Goal: Task Accomplishment & Management: Complete application form

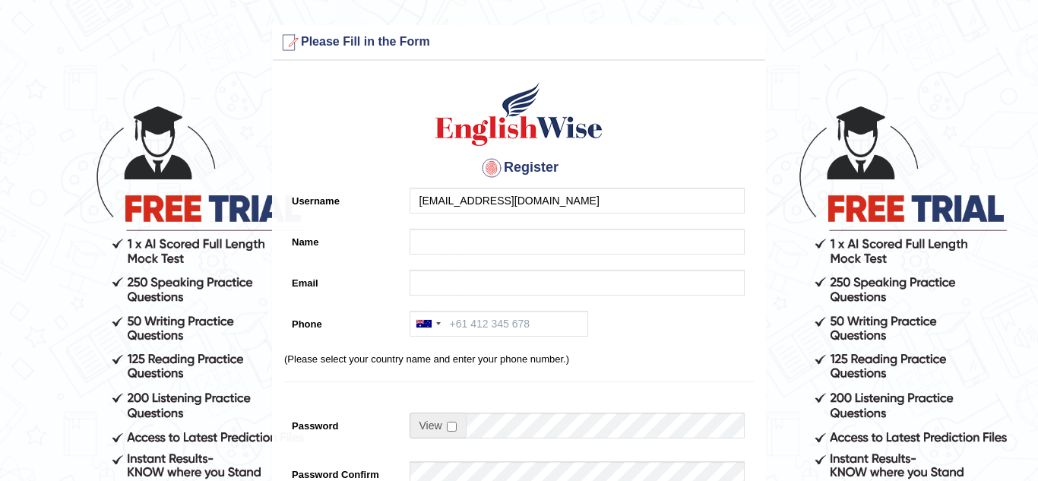
type input "chebetabigael@gmail.com"
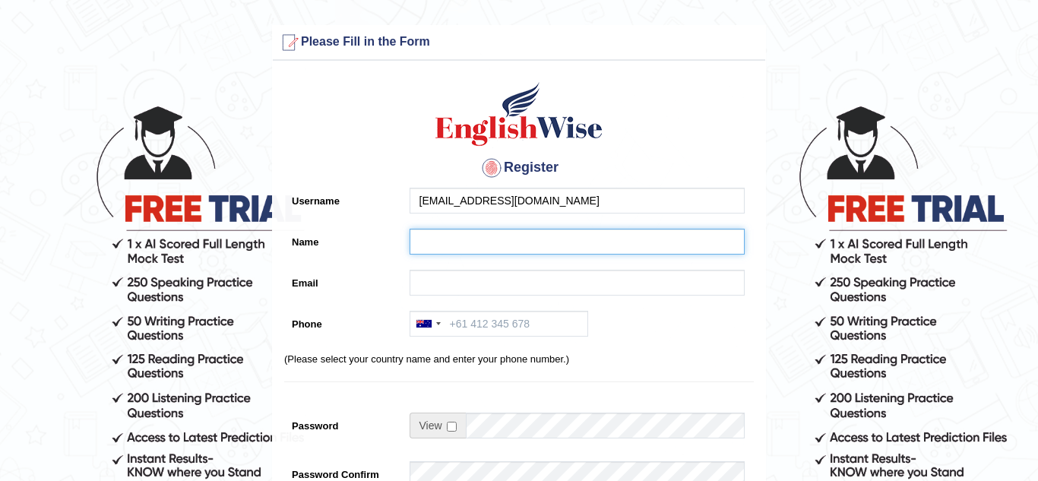
click at [440, 235] on input "Name" at bounding box center [576, 242] width 335 height 26
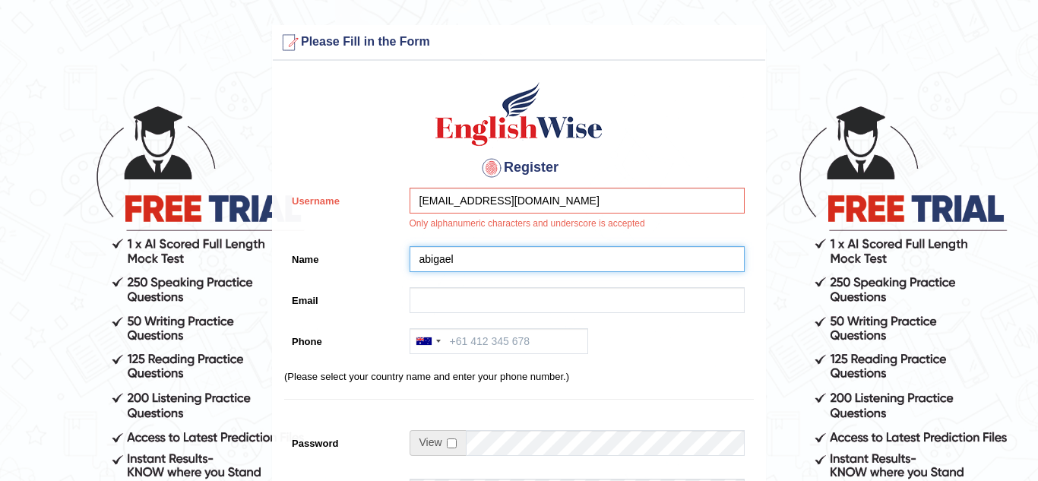
click at [474, 256] on input "abigael" at bounding box center [576, 259] width 335 height 26
type input "abigael chebet chepkemei"
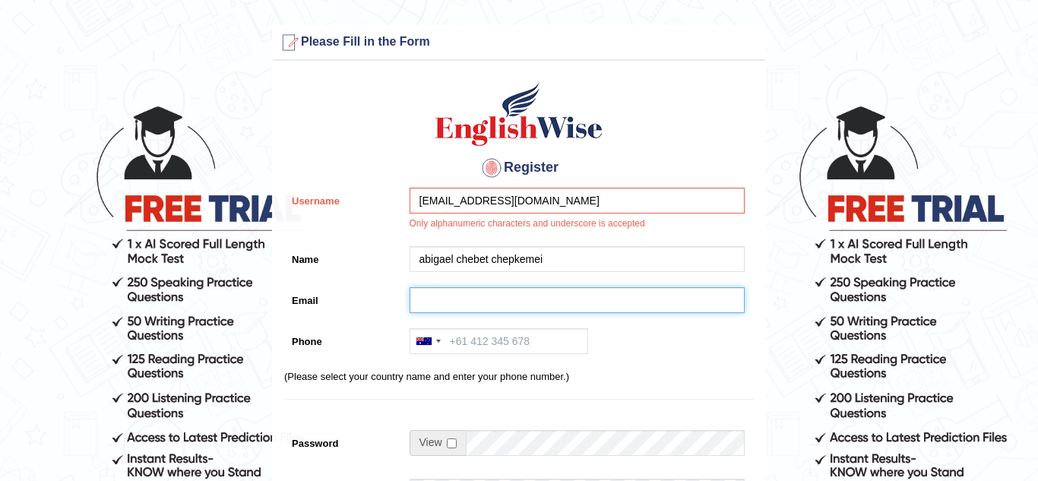
click at [449, 303] on input "Email" at bounding box center [576, 300] width 335 height 26
type input "chebetabigael1@gmail.com"
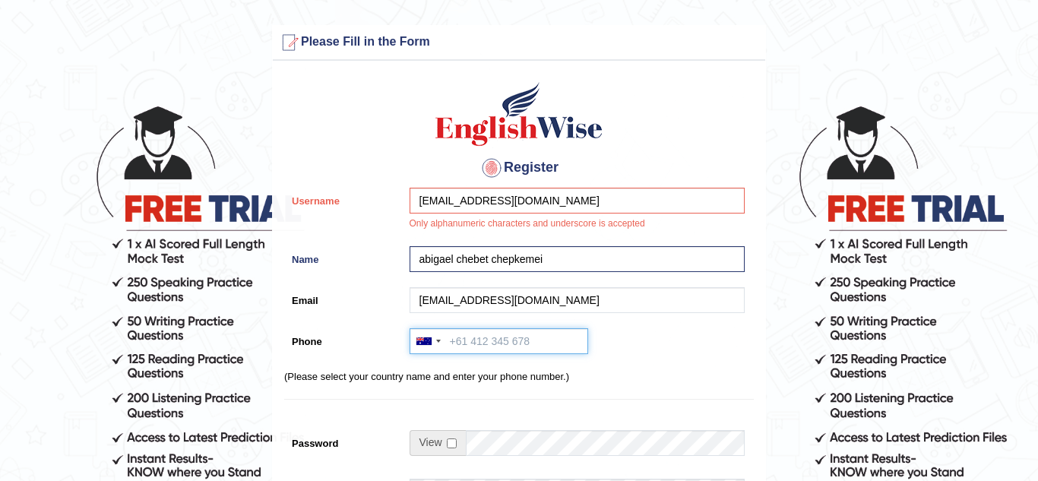
click at [485, 349] on input "Phone" at bounding box center [498, 341] width 179 height 26
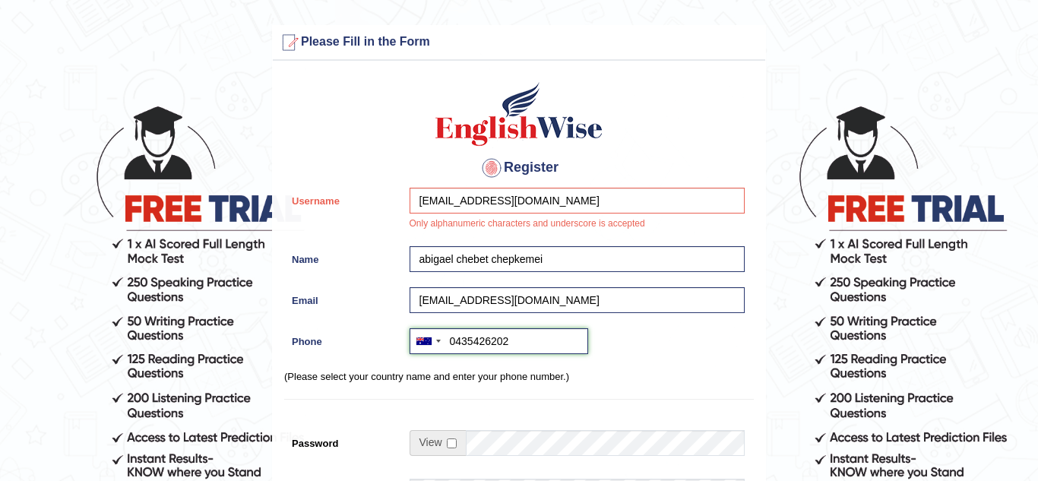
type input "0435426202"
click at [450, 442] on input "checkbox" at bounding box center [452, 443] width 10 height 10
checkbox input "true"
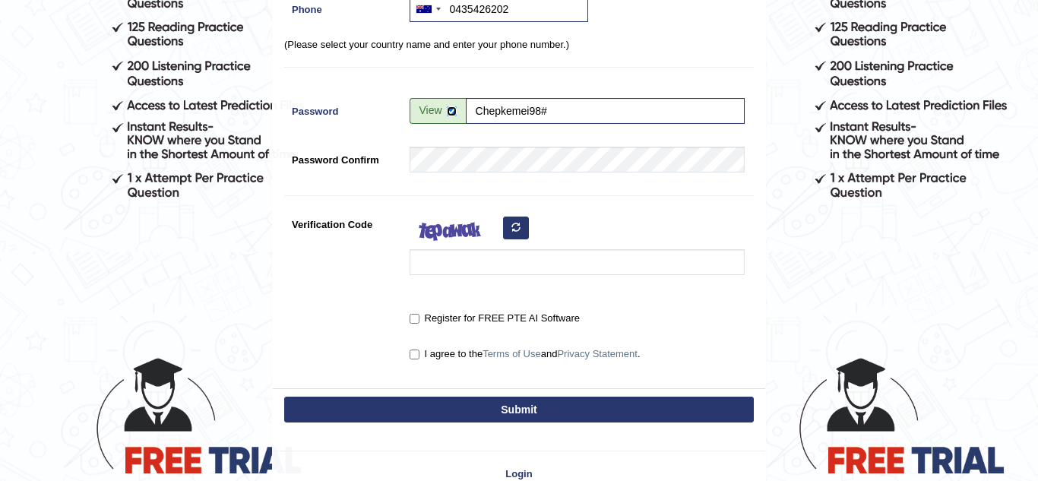
scroll to position [334, 0]
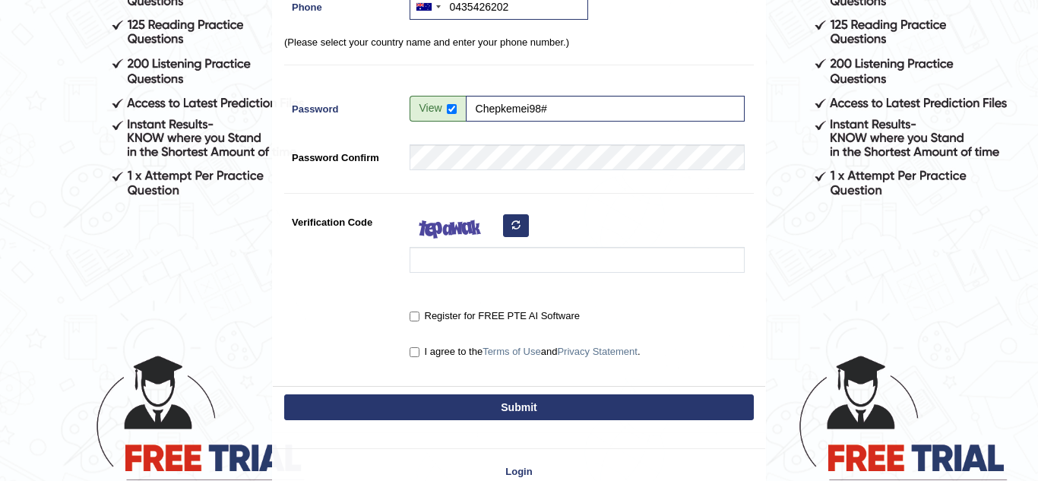
click at [518, 226] on icon "button" at bounding box center [515, 224] width 9 height 9
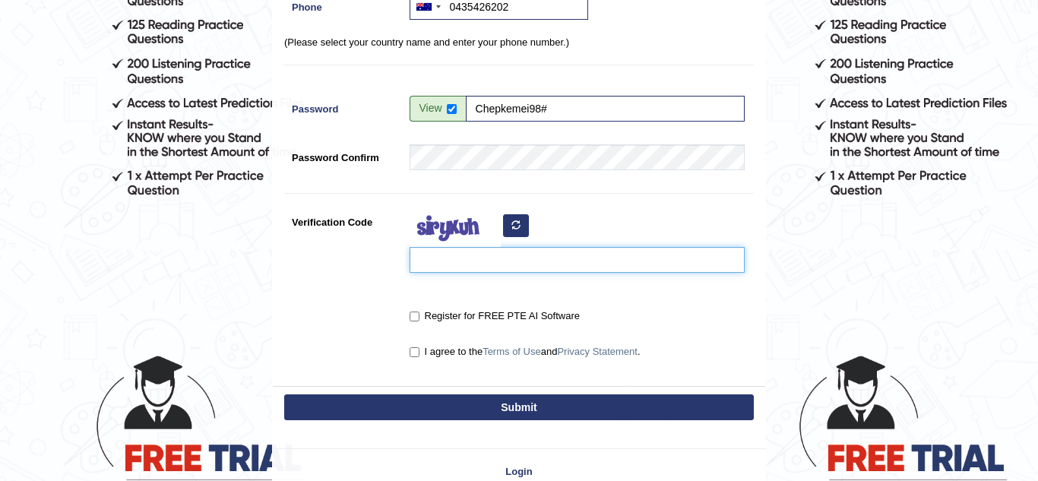
click at [467, 270] on input "Verification Code" at bounding box center [576, 260] width 335 height 26
type input "jopaast"
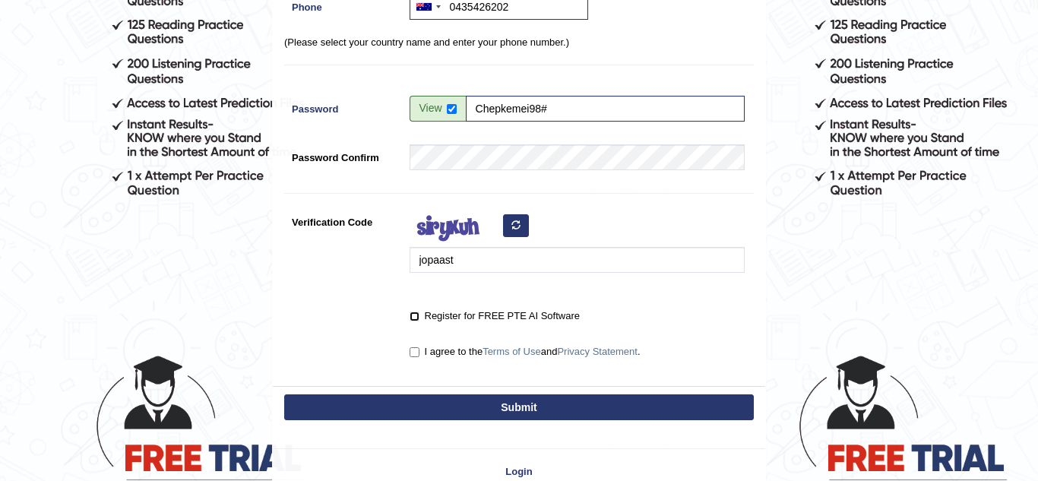
click at [414, 316] on input "Register for FREE PTE AI Software" at bounding box center [414, 316] width 10 height 10
checkbox input "true"
click at [413, 352] on input "I agree to the Terms of Use and Privacy Statement ." at bounding box center [414, 352] width 10 height 10
checkbox input "true"
click at [434, 406] on button "Submit" at bounding box center [518, 407] width 469 height 26
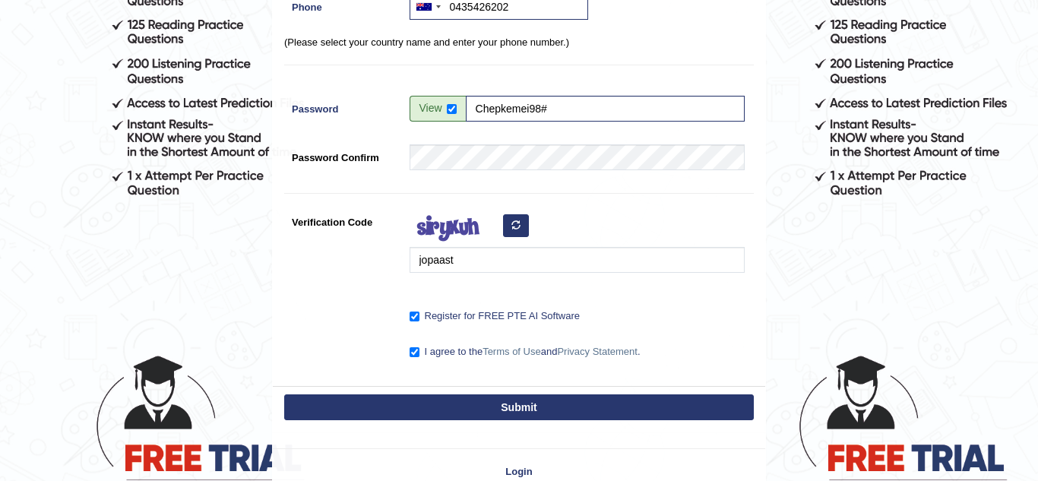
type input "+61435426202"
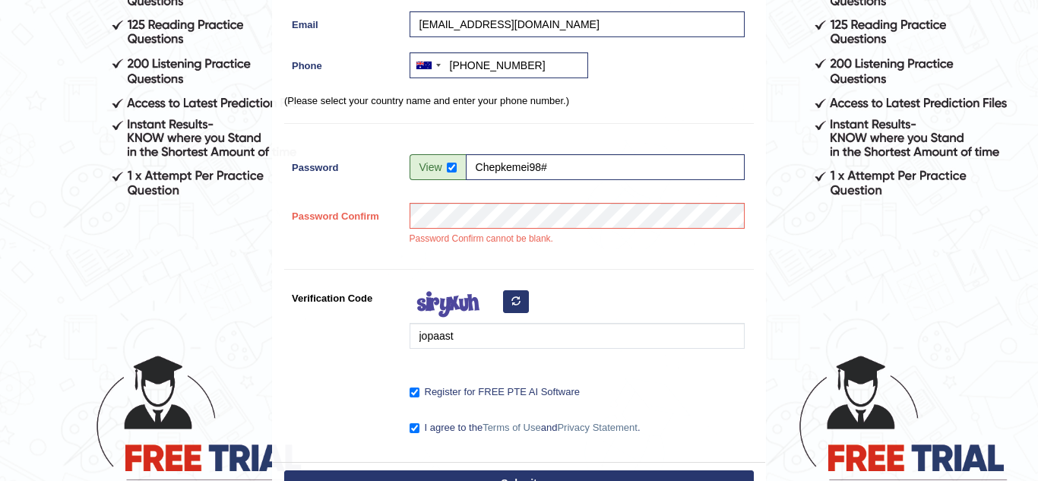
scroll to position [246, 0]
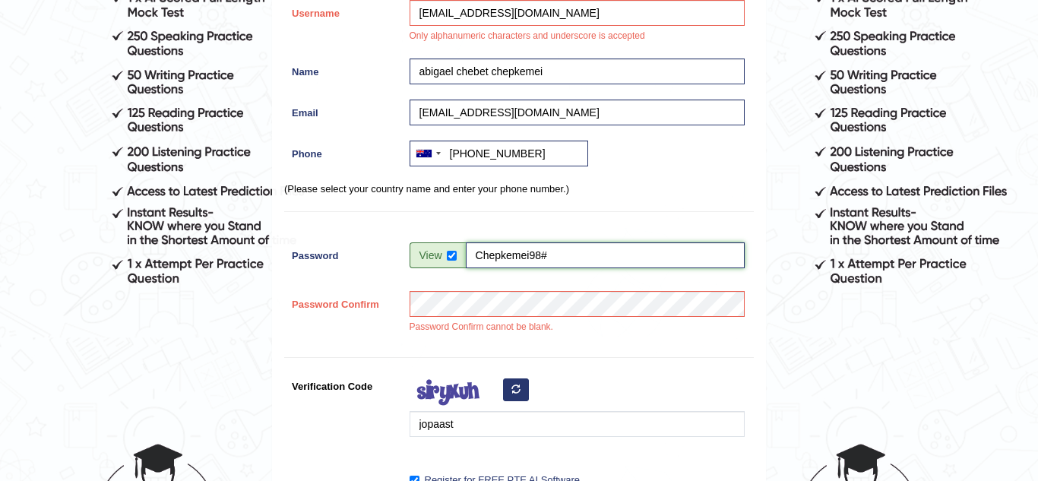
click at [479, 257] on input "Chepkemei98#" at bounding box center [605, 255] width 279 height 26
click at [474, 251] on input "Chepkemei98#" at bounding box center [605, 255] width 279 height 26
drag, startPoint x: 474, startPoint y: 251, endPoint x: 513, endPoint y: 241, distance: 40.2
click at [513, 241] on div "Register Username chebetabigael@gmail.com Only alphanumeric characters and unde…" at bounding box center [519, 215] width 492 height 668
click at [530, 268] on td "Chepkemei98#" at bounding box center [576, 258] width 335 height 33
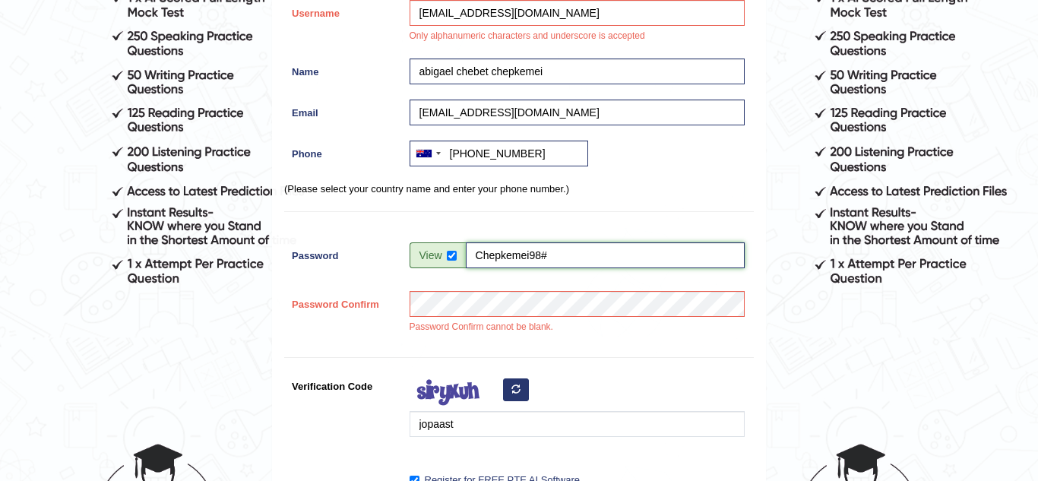
drag, startPoint x: 475, startPoint y: 256, endPoint x: 551, endPoint y: 257, distance: 75.2
click at [551, 257] on input "Chepkemei98#" at bounding box center [605, 255] width 279 height 26
click at [564, 378] on div "jopaast" at bounding box center [573, 408] width 343 height 71
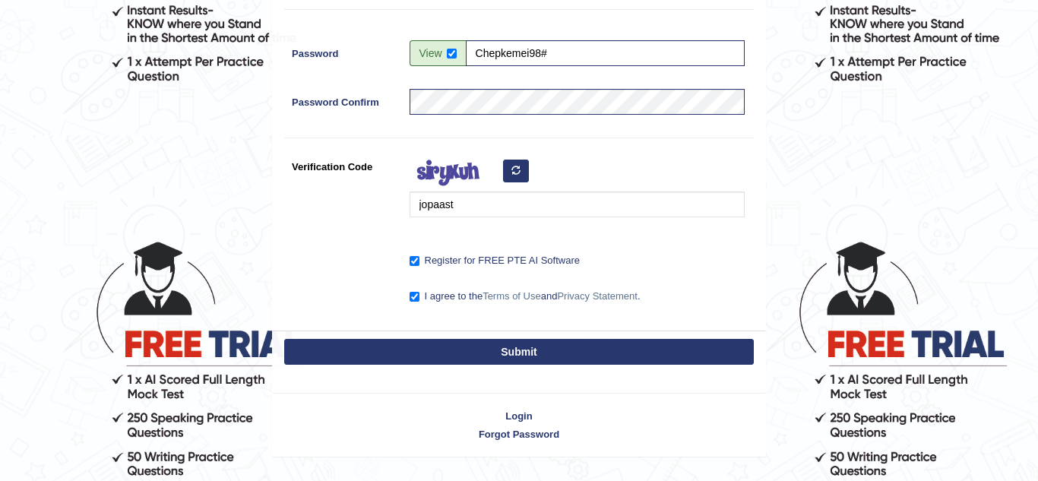
scroll to position [486, 0]
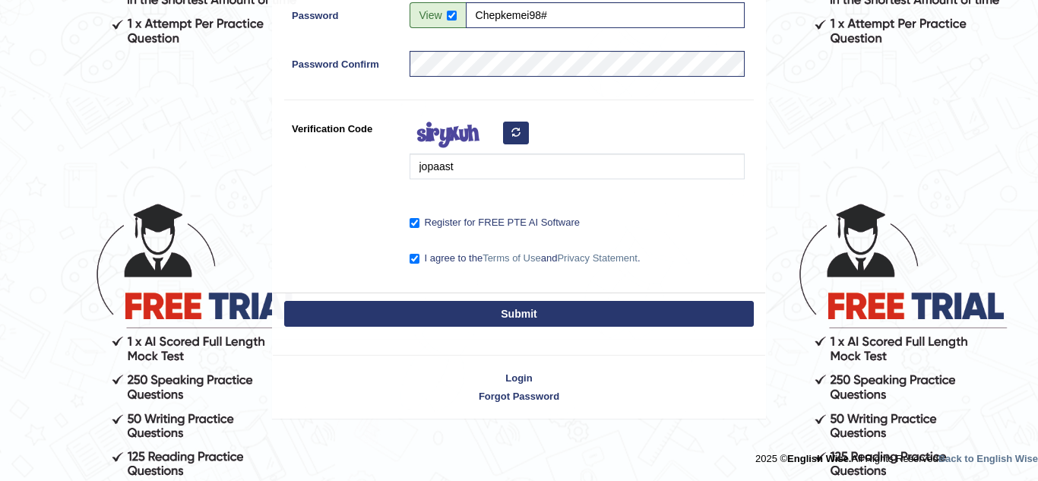
click at [536, 308] on button "Submit" at bounding box center [518, 314] width 469 height 26
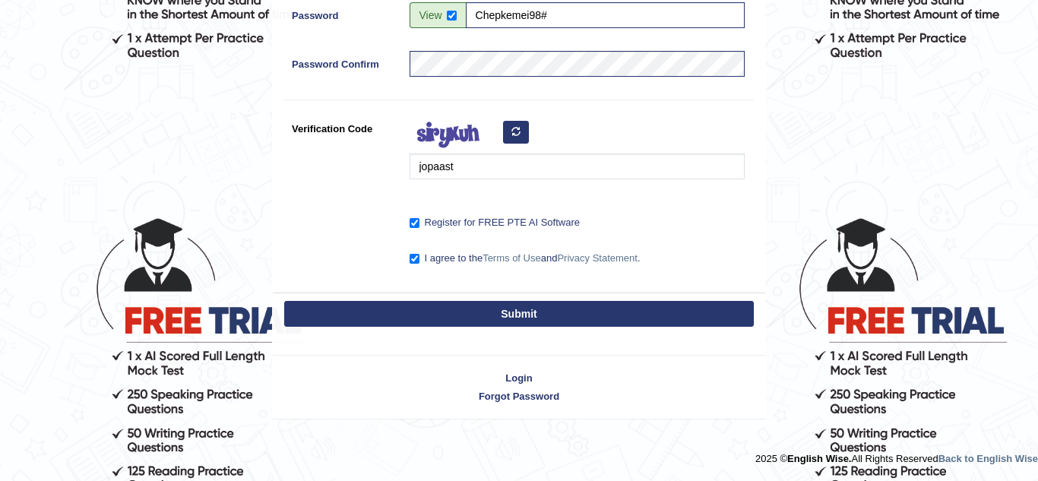
scroll to position [232, 0]
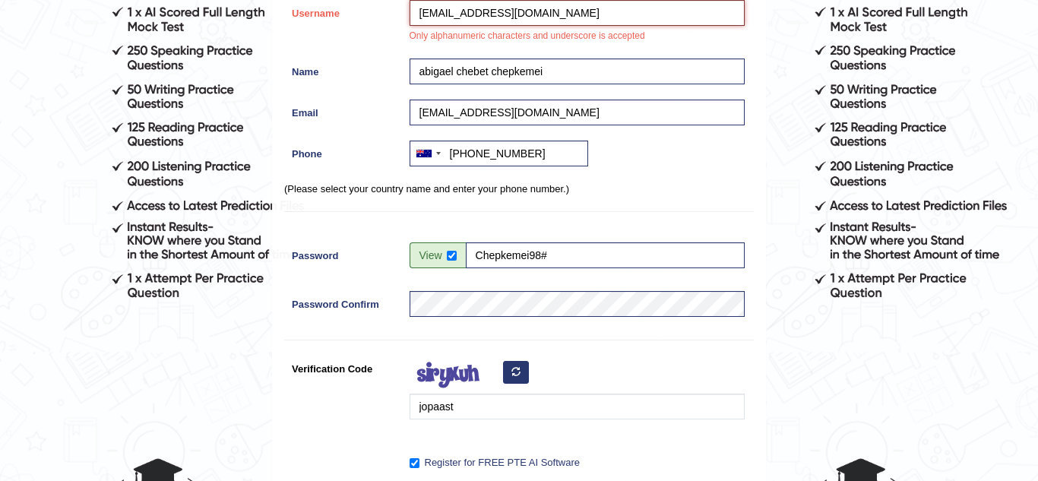
click at [488, 10] on input "chebetabigael@gmail.com" at bounding box center [576, 13] width 335 height 26
click at [640, 374] on div "jopaast" at bounding box center [573, 390] width 343 height 71
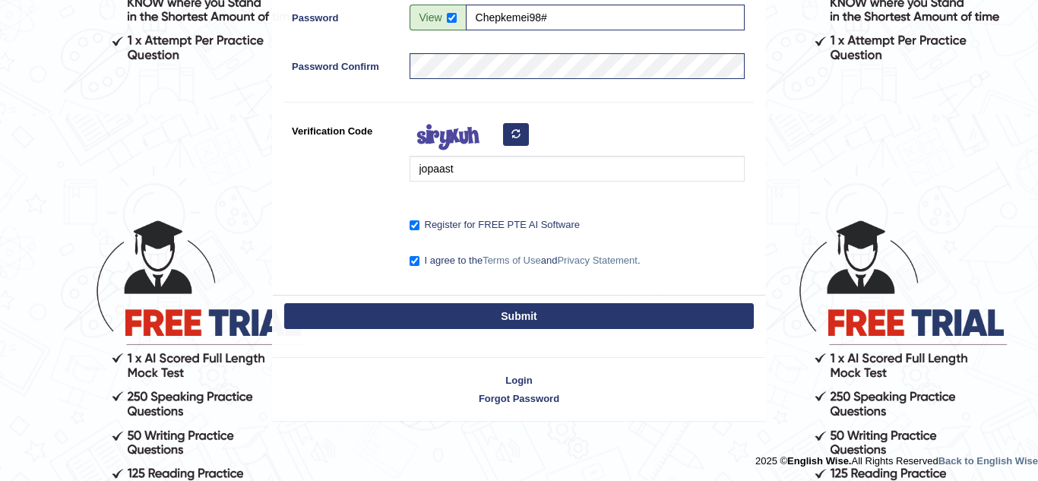
scroll to position [472, 0]
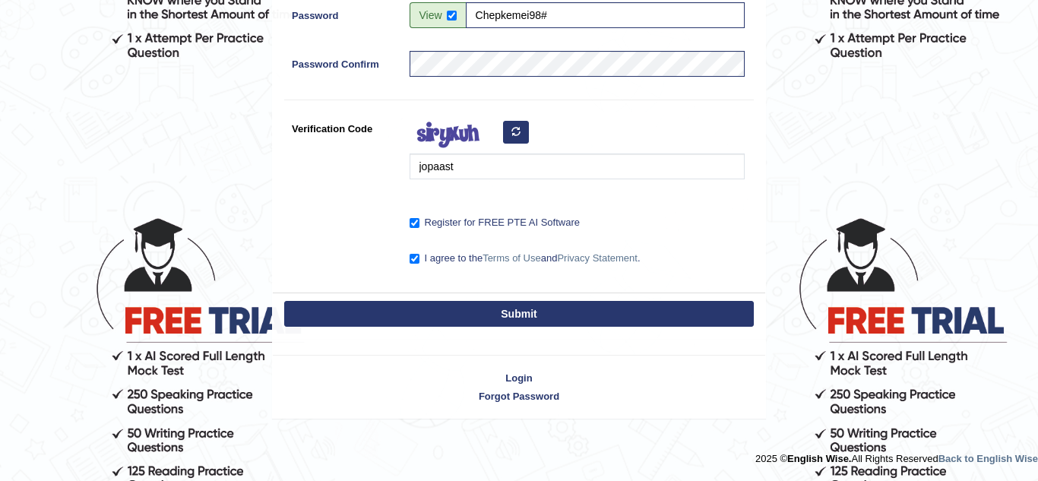
click at [506, 305] on button "Submit" at bounding box center [518, 314] width 469 height 26
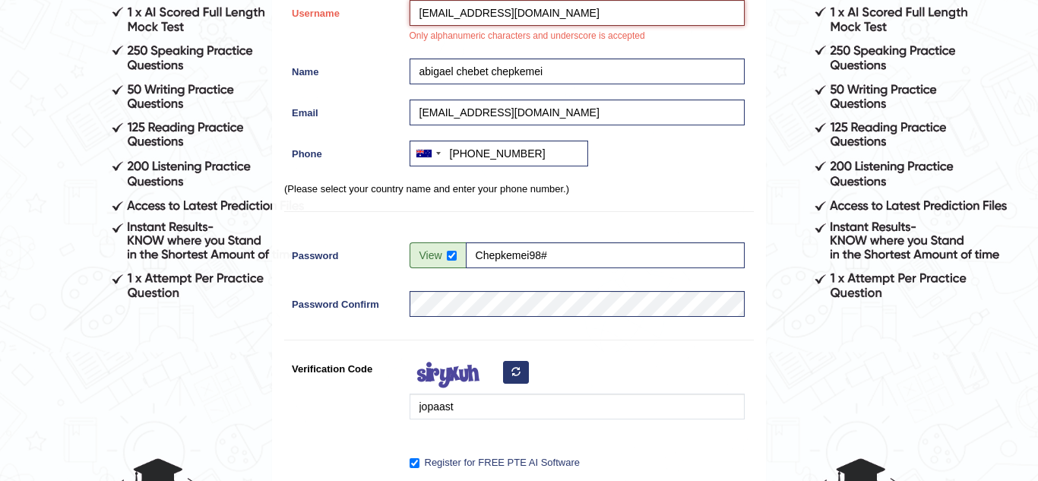
click at [569, 14] on input "chebetabigael1@gmail.com" at bounding box center [576, 13] width 335 height 26
type input "c"
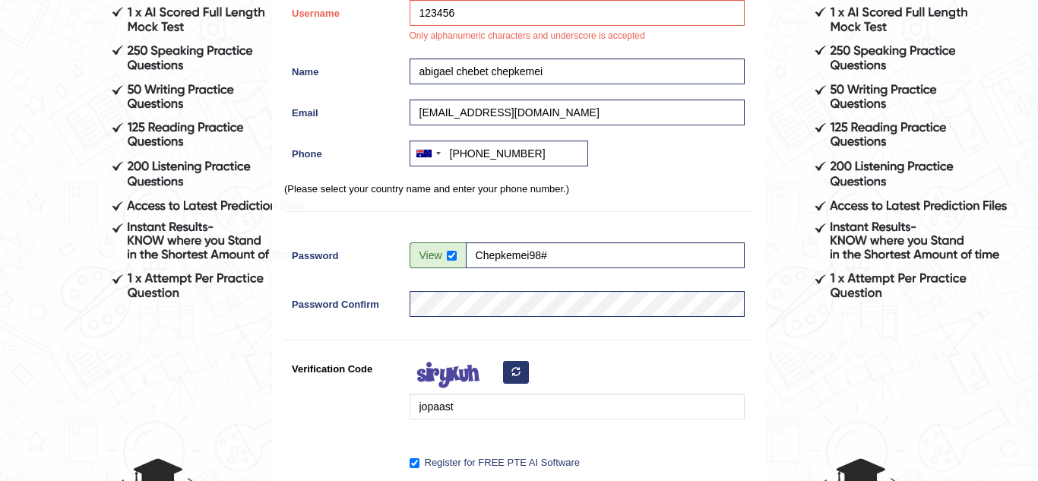
click at [763, 306] on div "Register Username 123456 Only alphanumeric characters and underscore is accepte…" at bounding box center [519, 207] width 492 height 652
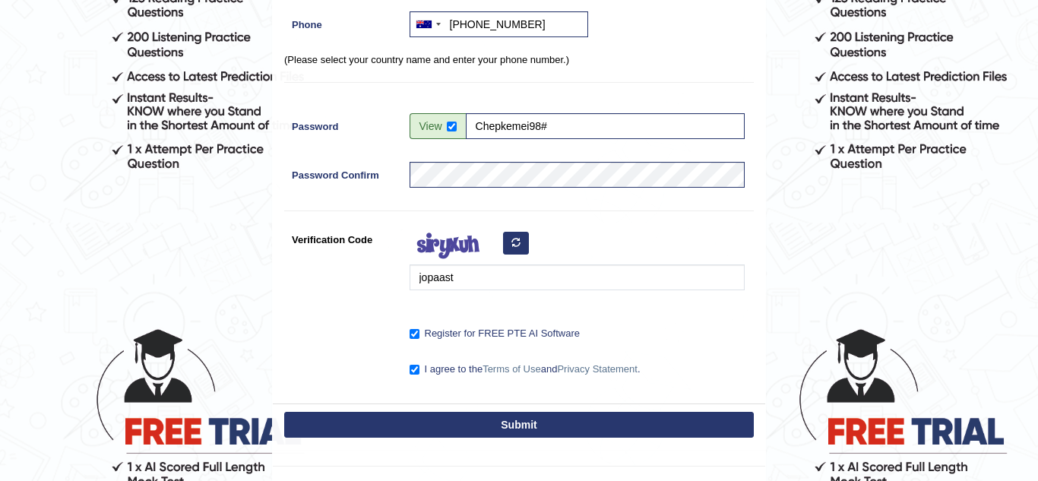
scroll to position [472, 0]
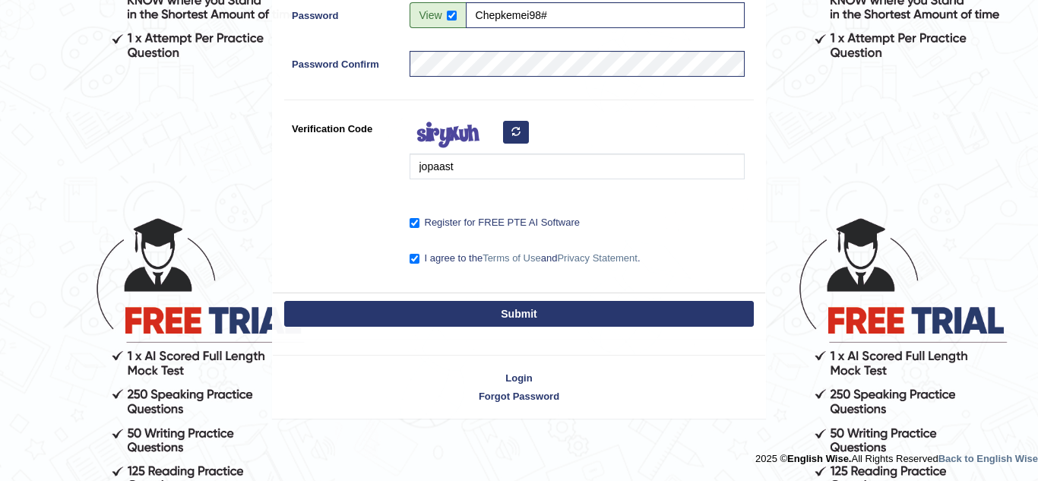
click at [671, 304] on button "Submit" at bounding box center [518, 314] width 469 height 26
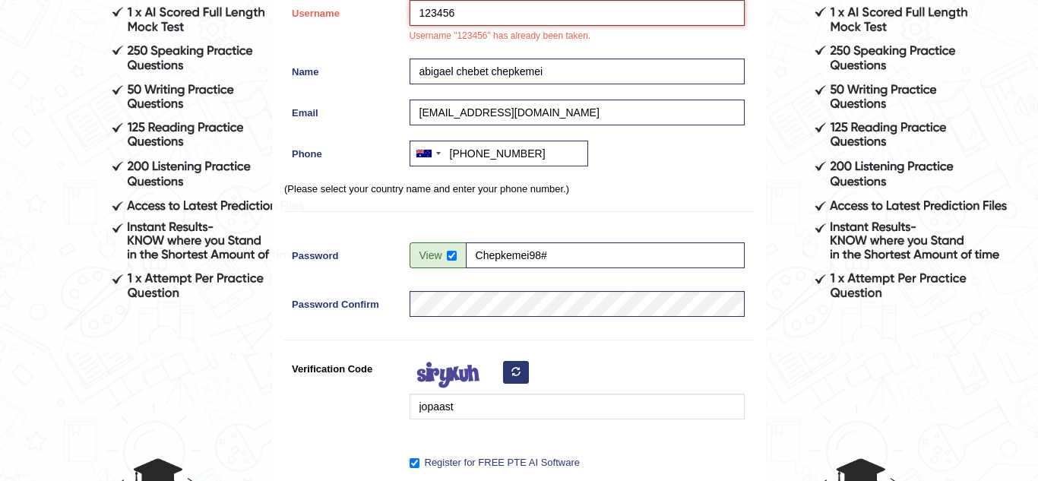
click at [499, 7] on input "123456" at bounding box center [576, 13] width 335 height 26
type input "1"
type input "19982018"
click at [738, 357] on div "jopaast" at bounding box center [573, 390] width 343 height 71
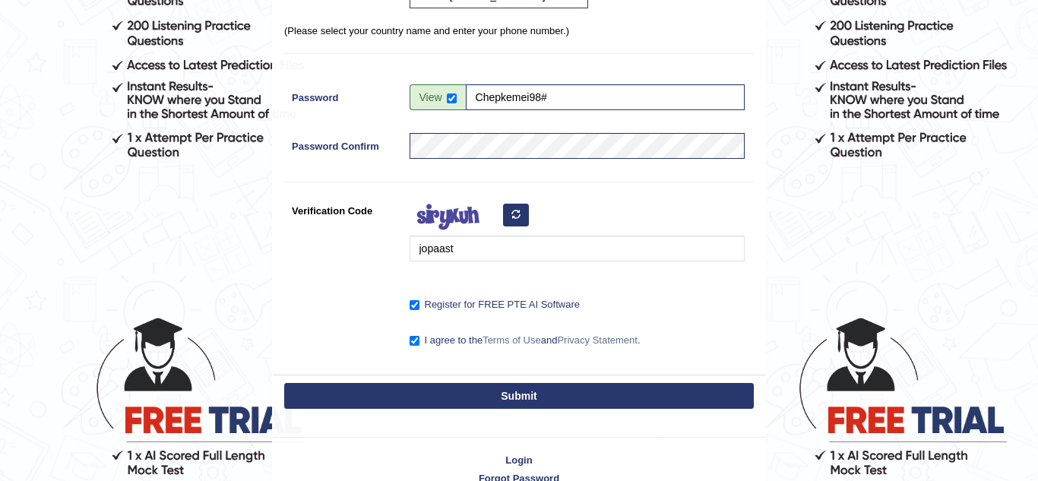
scroll to position [454, 0]
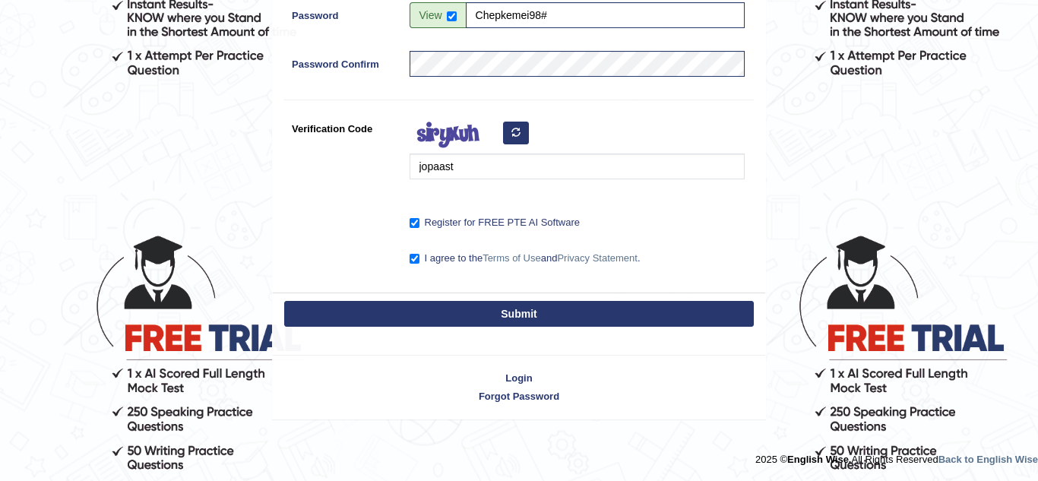
click at [589, 321] on button "Submit" at bounding box center [518, 314] width 469 height 26
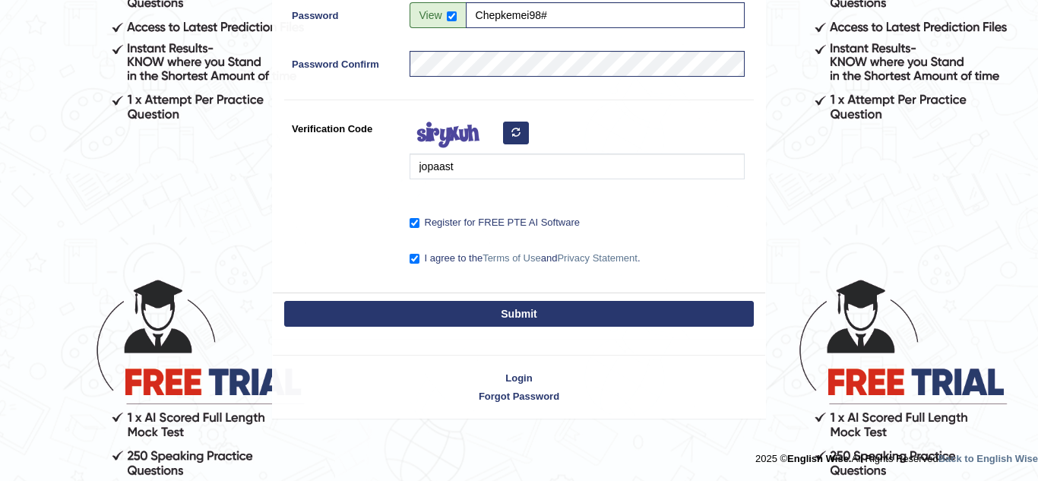
scroll to position [410, 0]
click at [589, 321] on button "Submit" at bounding box center [518, 314] width 469 height 26
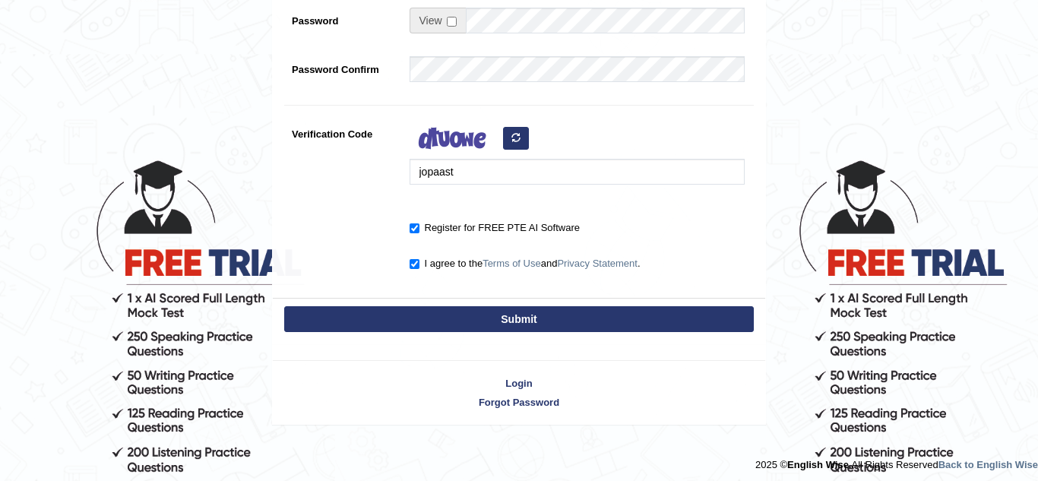
scroll to position [535, 0]
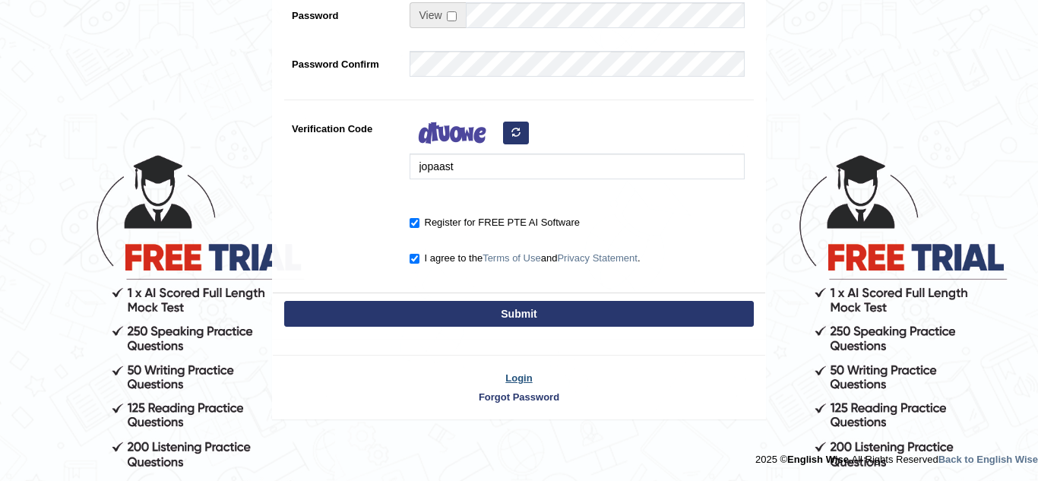
click at [517, 374] on link "Login" at bounding box center [519, 378] width 492 height 14
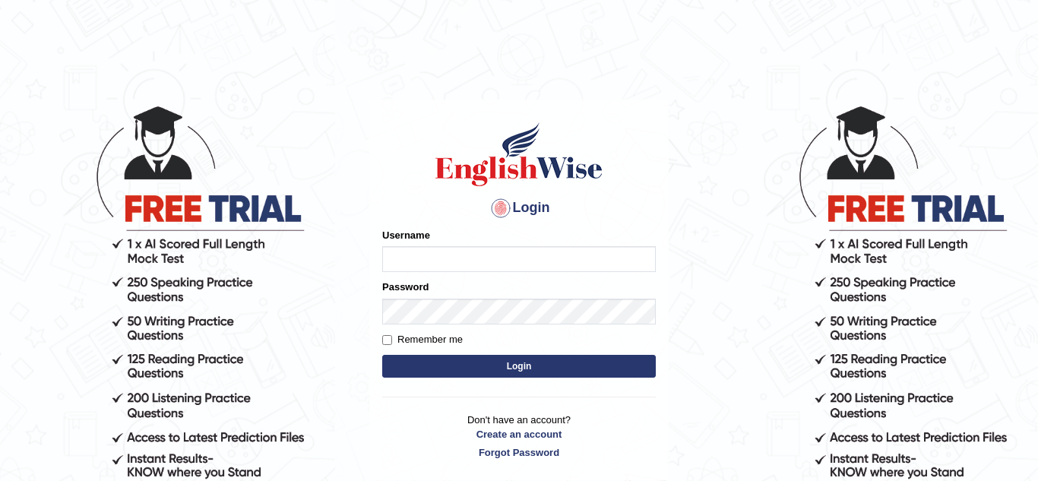
click at [485, 257] on input "Username" at bounding box center [518, 259] width 273 height 26
type input "19982018"
click at [513, 371] on button "Login" at bounding box center [518, 366] width 273 height 23
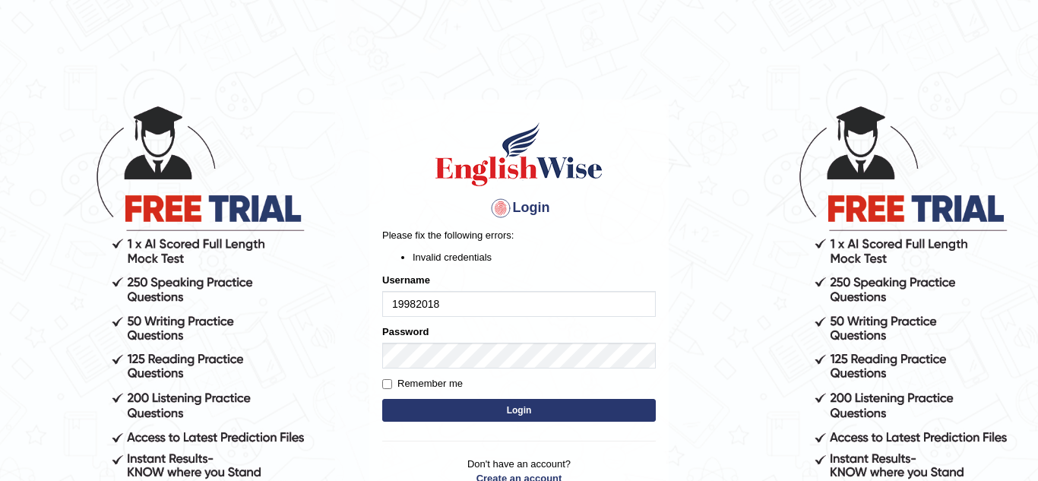
click at [480, 414] on button "Login" at bounding box center [518, 410] width 273 height 23
click at [466, 369] on form "Please fix the following errors: Invalid credentials Username 19982018 Password…" at bounding box center [518, 326] width 273 height 197
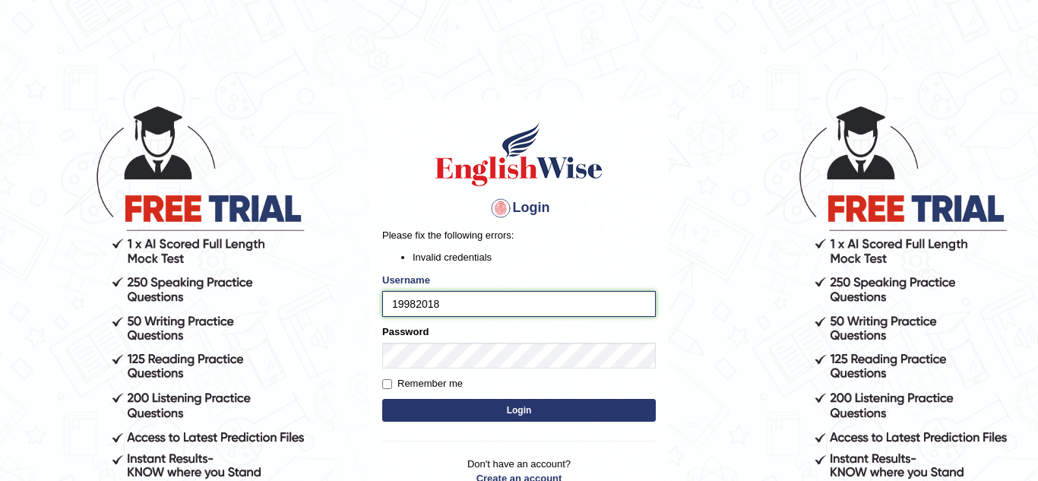
click at [501, 296] on input "19982018" at bounding box center [518, 304] width 273 height 26
type input "19982018"
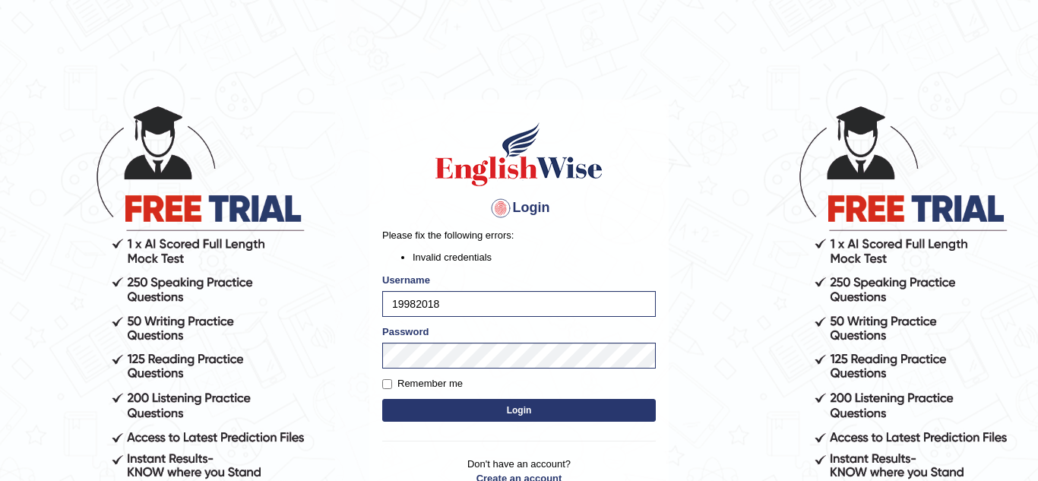
click at [479, 416] on button "Login" at bounding box center [518, 410] width 273 height 23
click at [325, 90] on body "Login Please fix the following errors: Invalid credentials Username 19982018 Pa…" at bounding box center [519, 292] width 1038 height 481
